Goal: Use online tool/utility

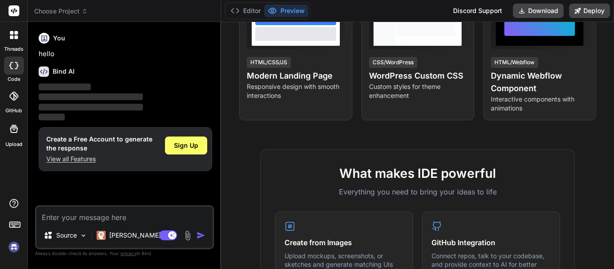
scroll to position [225, 0]
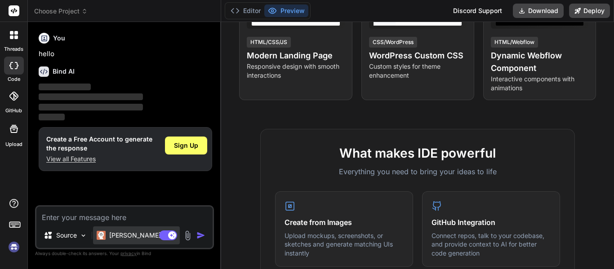
click at [123, 238] on p "[PERSON_NAME] 4 S.." at bounding box center [142, 235] width 67 height 9
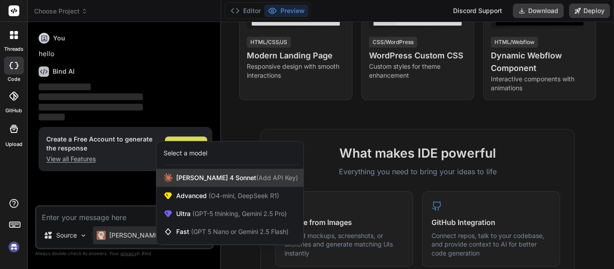
click at [215, 184] on div "[PERSON_NAME] 4 Sonnet (Add API Key)" at bounding box center [229, 178] width 147 height 18
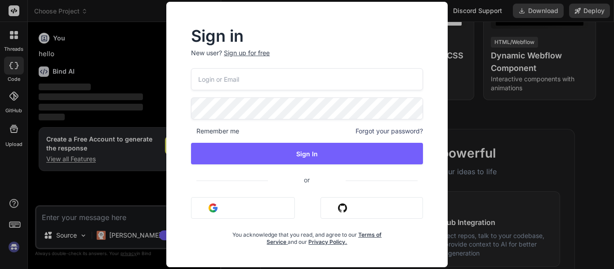
click at [118, 50] on div "Sign in New user? Sign up for free Remember me Forgot your password? Sign In or…" at bounding box center [307, 134] width 614 height 269
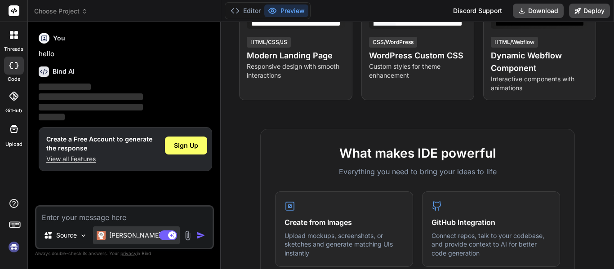
click at [132, 231] on p "[PERSON_NAME] 4 S.." at bounding box center [142, 235] width 67 height 9
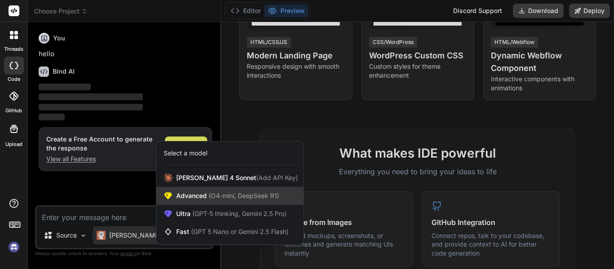
click at [273, 204] on div "Advanced (O4-mini, DeepSeek R1)" at bounding box center [229, 196] width 147 height 18
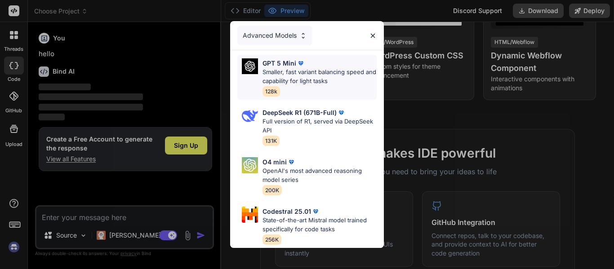
click at [306, 68] on p "Smaller, fast variant balancing speed and capability for light tasks" at bounding box center [319, 77] width 114 height 18
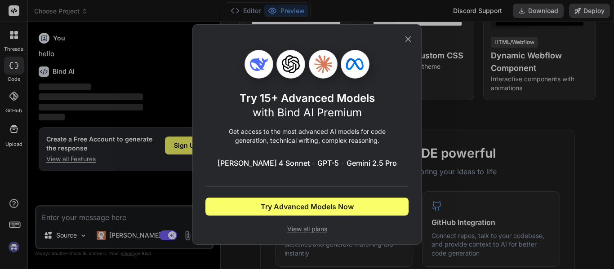
click at [409, 40] on icon at bounding box center [408, 39] width 6 height 6
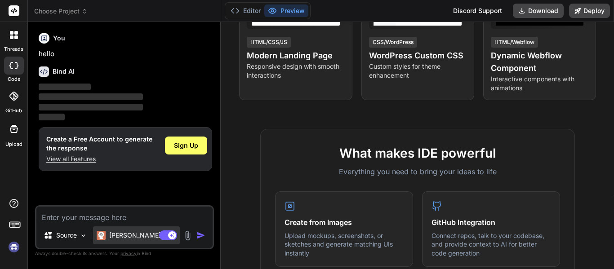
click at [118, 231] on p "[PERSON_NAME] 4 S.." at bounding box center [142, 235] width 67 height 9
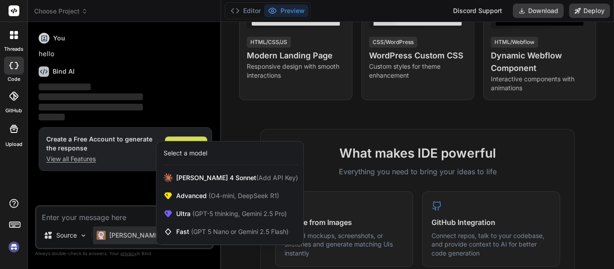
click at [92, 185] on div at bounding box center [307, 134] width 614 height 269
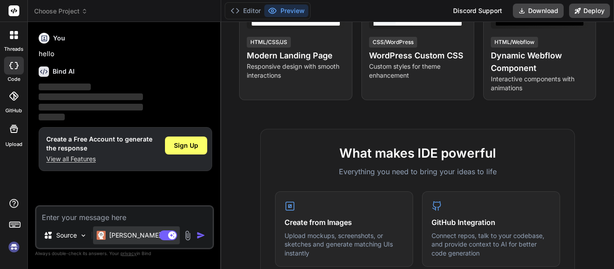
click at [126, 233] on p "[PERSON_NAME] 4 S.." at bounding box center [142, 235] width 67 height 9
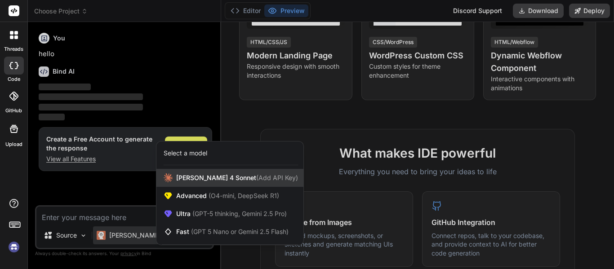
click at [271, 177] on div "[PERSON_NAME] 4 Sonnet (Add API Key)" at bounding box center [229, 178] width 147 height 18
type textarea "x"
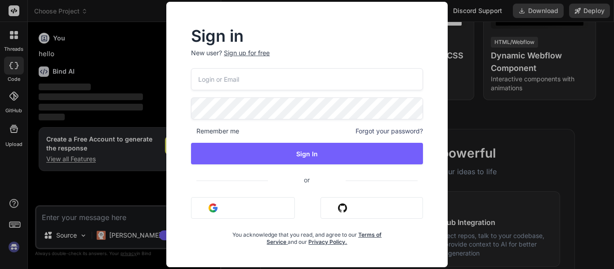
click at [105, 60] on div "Sign in New user? Sign up for free Remember me Forgot your password? Sign In or…" at bounding box center [307, 134] width 614 height 269
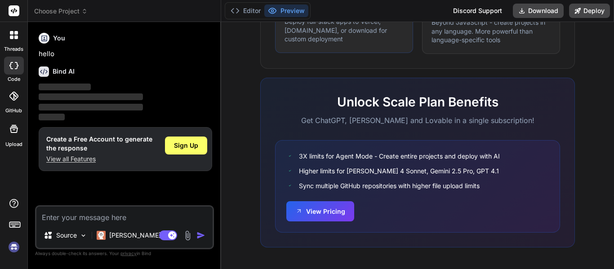
scroll to position [609, 0]
